Goal: Task Accomplishment & Management: Manage account settings

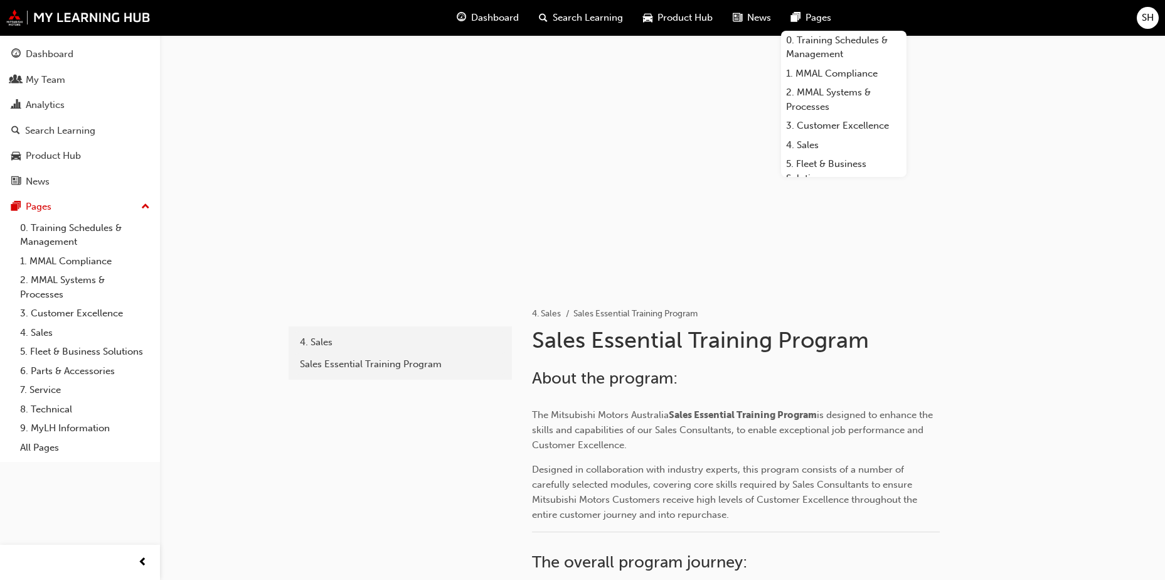
click at [1142, 11] on span "SH" at bounding box center [1148, 18] width 12 height 14
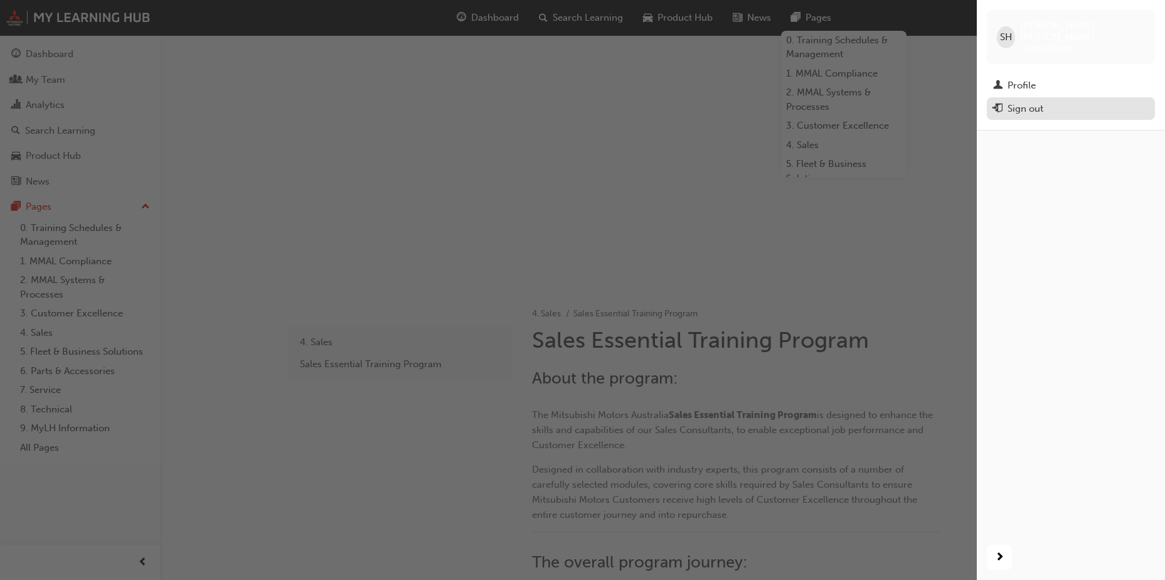
click at [1075, 102] on div "Sign out" at bounding box center [1071, 109] width 156 height 16
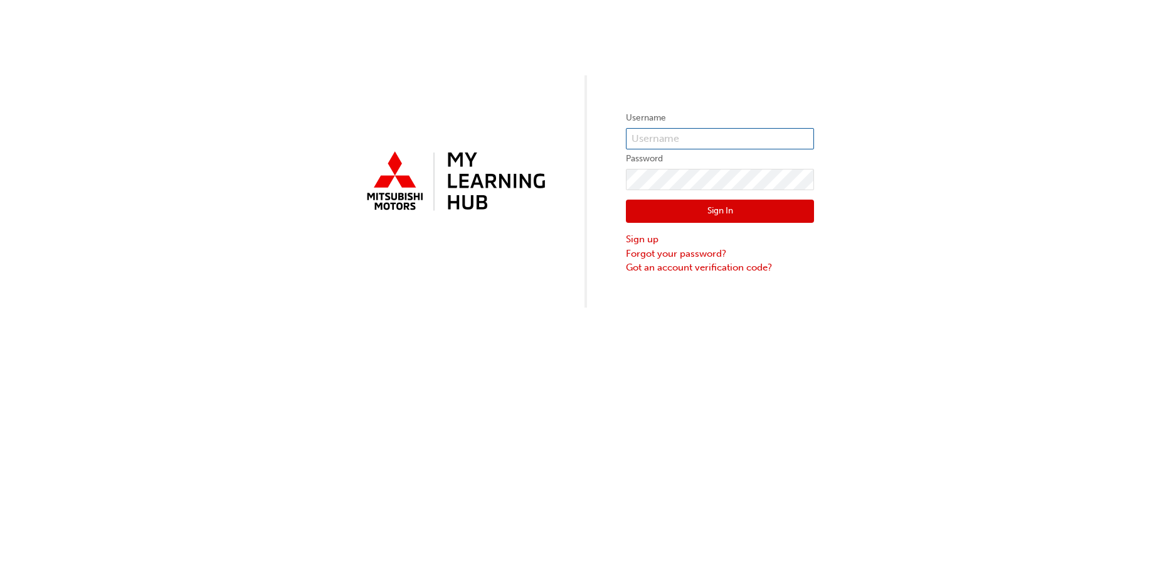
type input "0005922948"
click at [676, 139] on input "0005922948" at bounding box center [720, 138] width 188 height 21
drag, startPoint x: 703, startPoint y: 136, endPoint x: 588, endPoint y: 132, distance: 114.9
click at [588, 132] on div "Username 0005922948 Password Sign In Sign up Forgot your password? Got an accou…" at bounding box center [587, 153] width 1174 height 307
type input "0005696048"
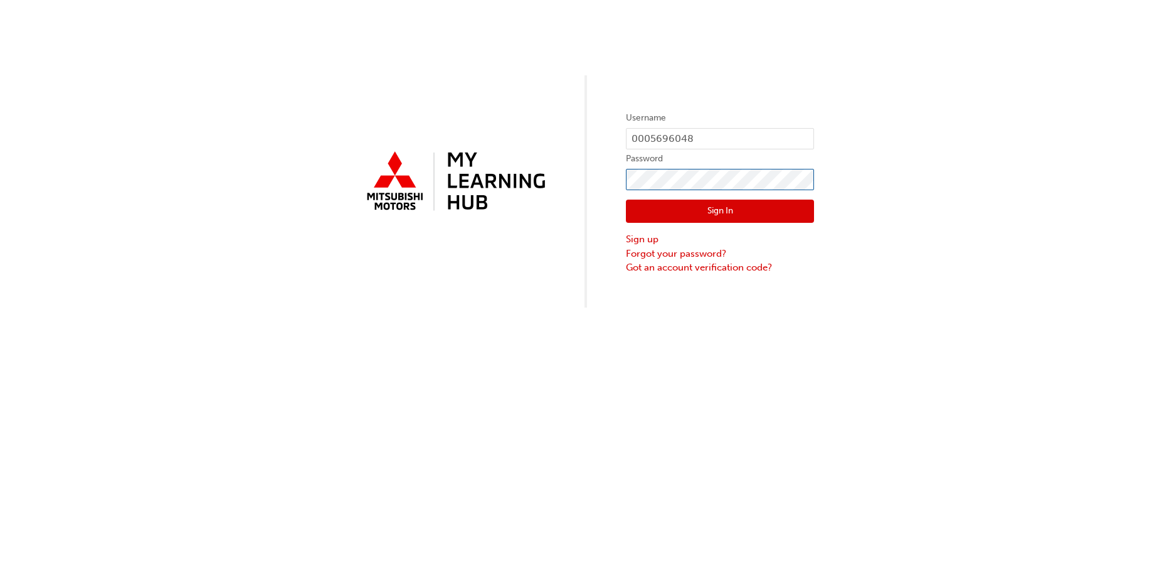
click at [615, 176] on div "Username 0005696048 Password Sign In Sign up Forgot your password? Got an accou…" at bounding box center [587, 153] width 1174 height 307
click at [642, 214] on button "Sign In" at bounding box center [720, 212] width 188 height 24
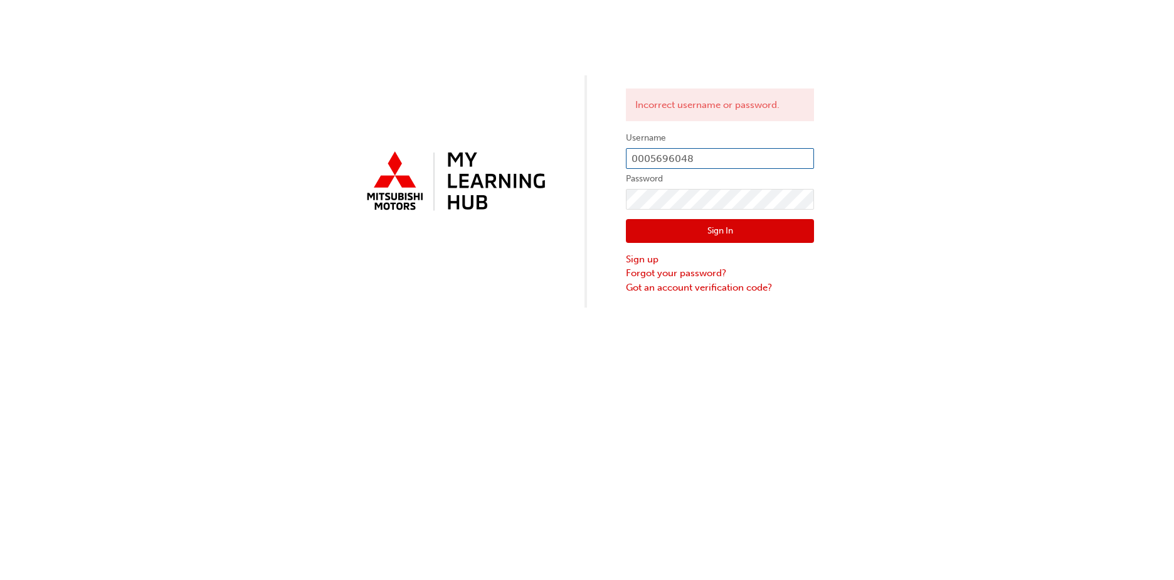
click at [791, 153] on input "0005696048" at bounding box center [720, 158] width 188 height 21
click at [907, 164] on div "Incorrect username or password. Username 0005696048 Password Sign In Sign up Fo…" at bounding box center [587, 153] width 1174 height 307
click at [709, 270] on link "Forgot your password?" at bounding box center [720, 273] width 188 height 14
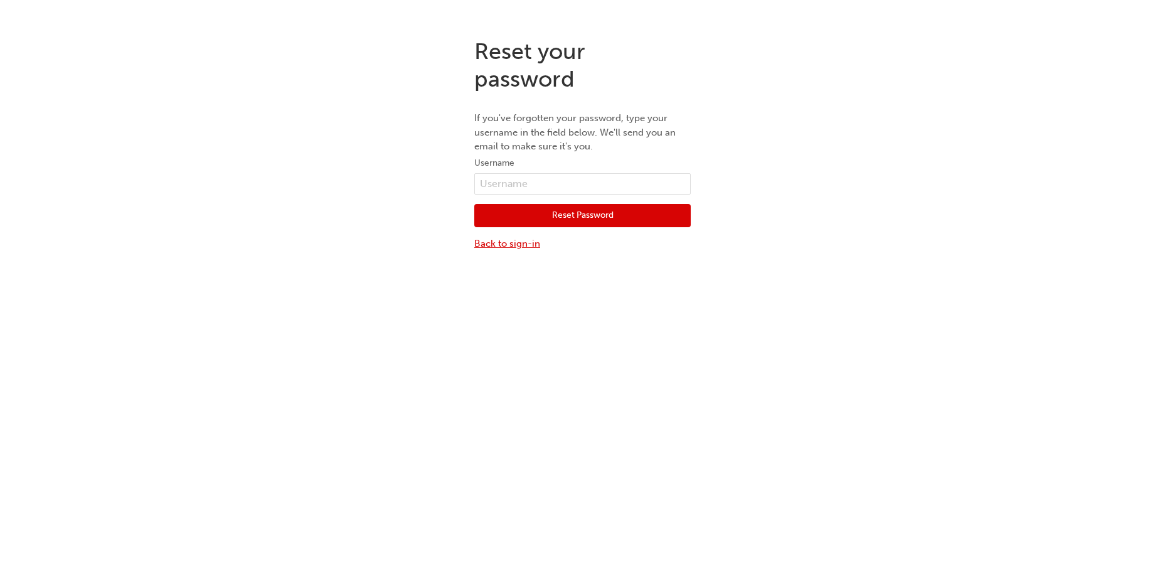
click at [533, 247] on link "Back to sign-in" at bounding box center [582, 244] width 216 height 14
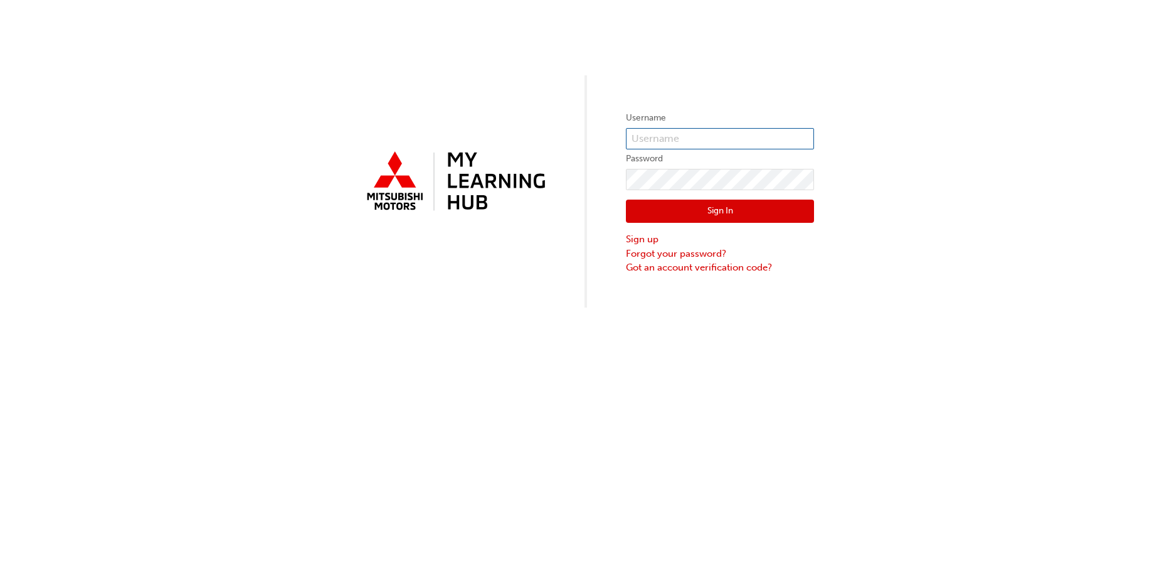
type input "0005922948"
drag, startPoint x: 719, startPoint y: 143, endPoint x: 632, endPoint y: 153, distance: 87.2
click at [632, 153] on form "Username 0005922948 Password Sign In Sign up Forgot your password? Got an accou…" at bounding box center [720, 192] width 188 height 164
type input "0005232221"
click at [600, 179] on div "Username 0005232221 Password Sign In Sign up Forgot your password? Got an accou…" at bounding box center [587, 153] width 1174 height 307
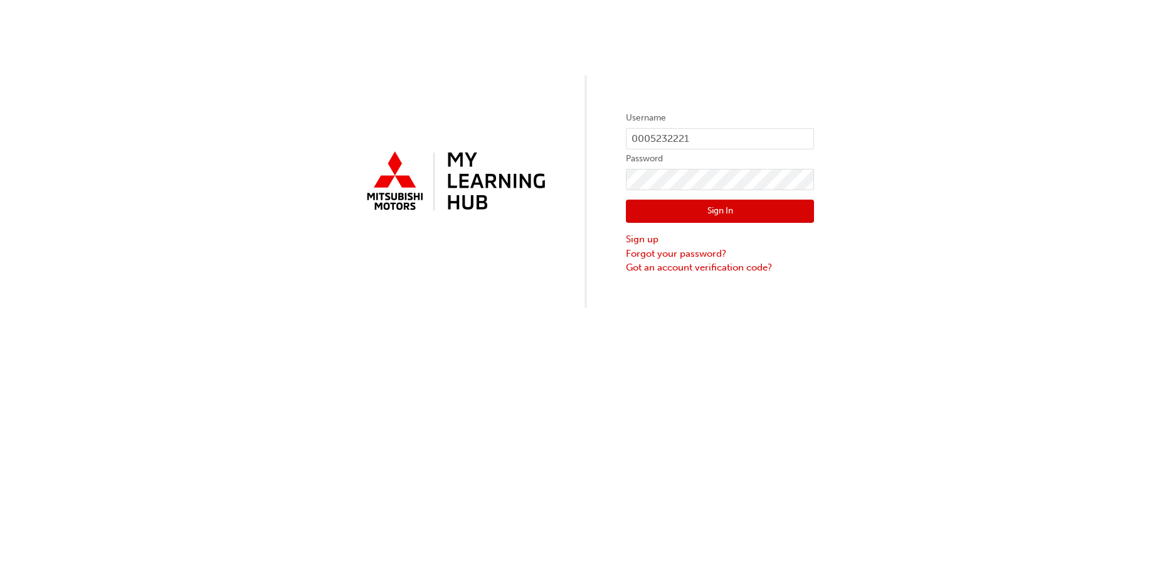
click at [631, 211] on button "Sign In" at bounding box center [720, 212] width 188 height 24
